Goal: Navigation & Orientation: Find specific page/section

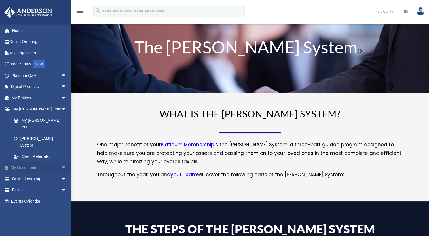
click at [44, 162] on link "My Documents arrow_drop_down" at bounding box center [39, 167] width 71 height 11
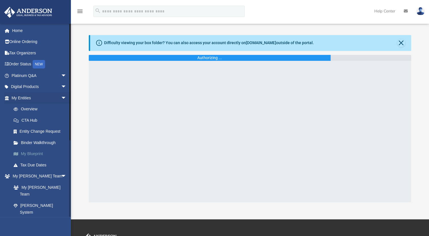
click at [39, 153] on link "My Blueprint" at bounding box center [41, 154] width 67 height 11
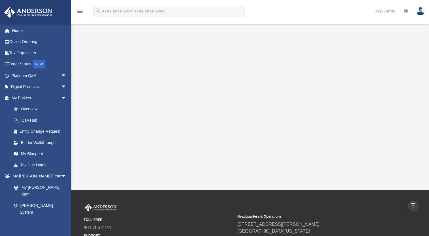
scroll to position [28, 0]
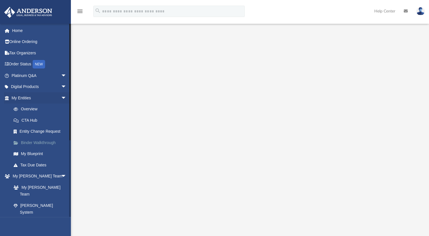
click at [48, 143] on link "Binder Walkthrough" at bounding box center [41, 142] width 67 height 11
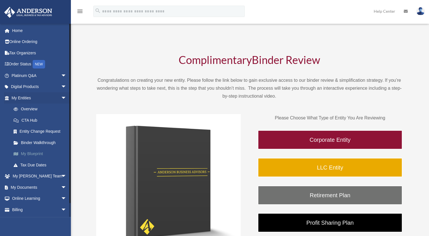
click at [40, 156] on link "My Blueprint" at bounding box center [41, 154] width 67 height 11
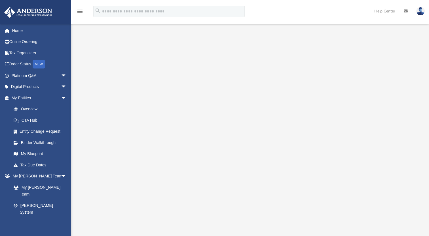
click at [423, 11] on img at bounding box center [420, 11] width 9 height 8
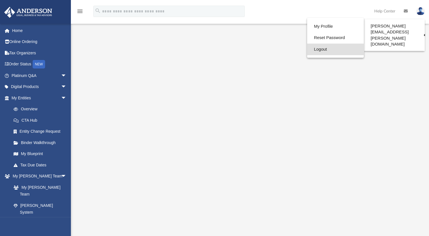
click at [307, 49] on link "Logout" at bounding box center [335, 50] width 57 height 12
